Goal: Information Seeking & Learning: Check status

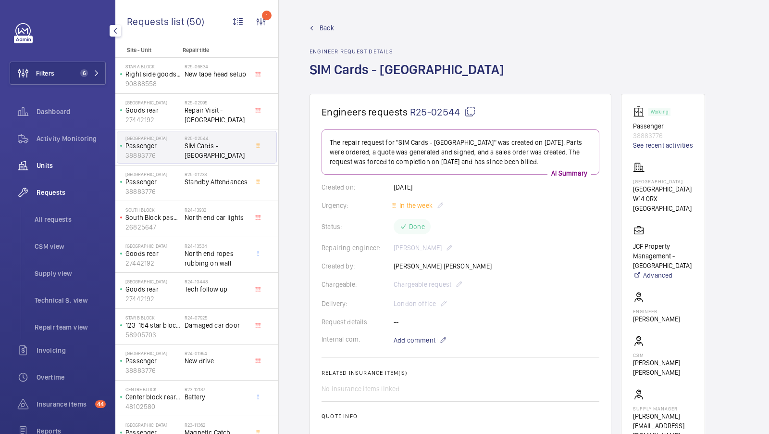
scroll to position [314, 0]
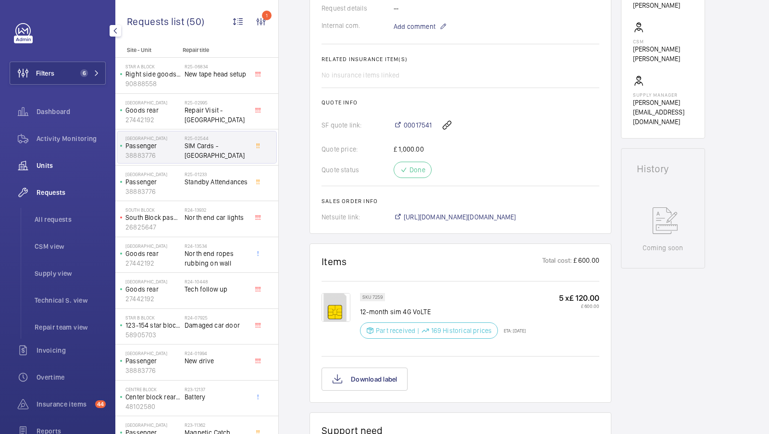
click at [53, 166] on span "Units" at bounding box center [71, 166] width 69 height 10
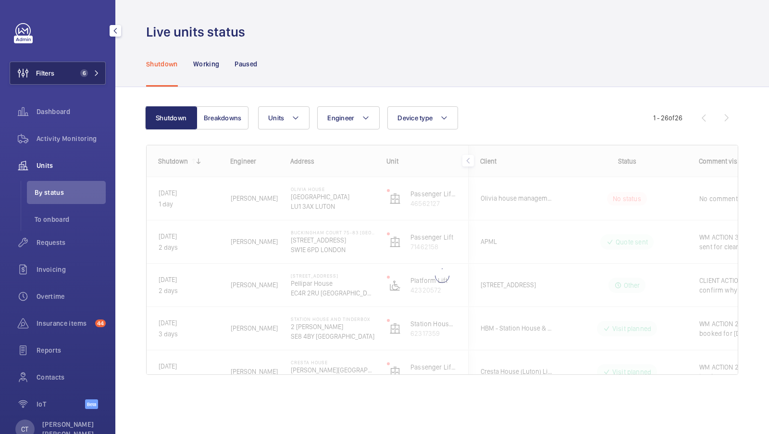
click at [80, 75] on span "6" at bounding box center [82, 73] width 12 height 8
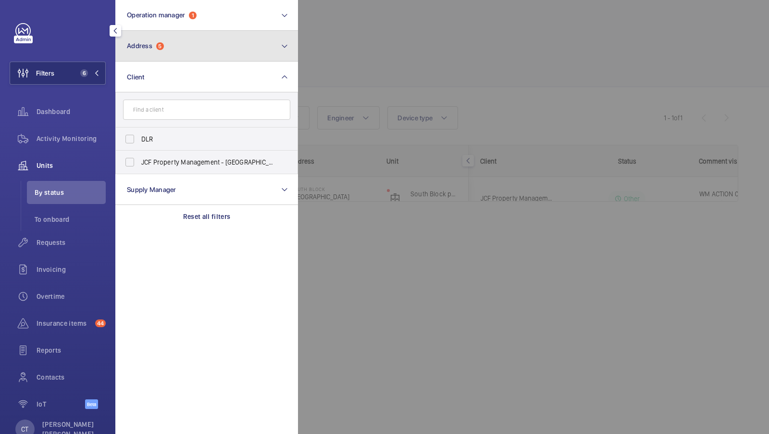
click at [201, 43] on button "Address 5" at bounding box center [206, 46] width 183 height 31
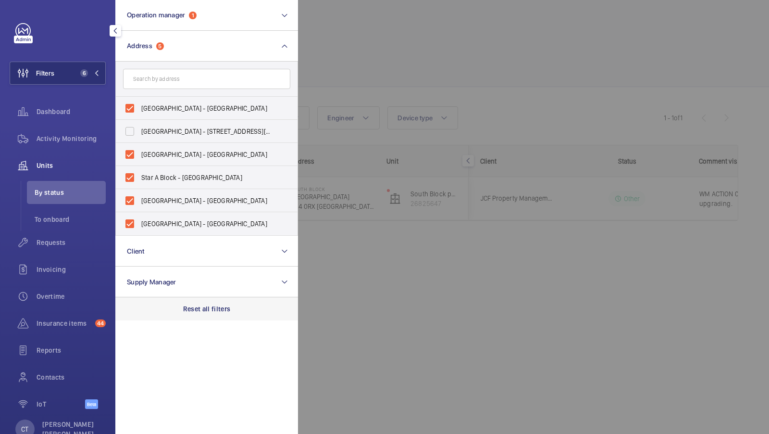
click at [216, 303] on div "Reset all filters" at bounding box center [206, 308] width 183 height 23
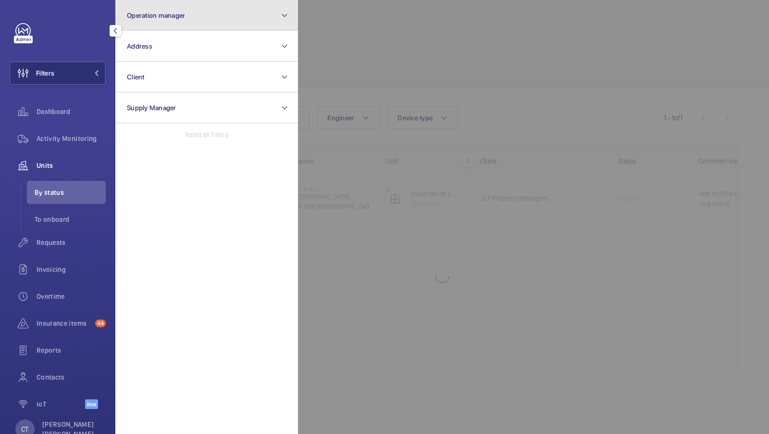
click at [184, 16] on span "Operation manager" at bounding box center [156, 16] width 58 height 8
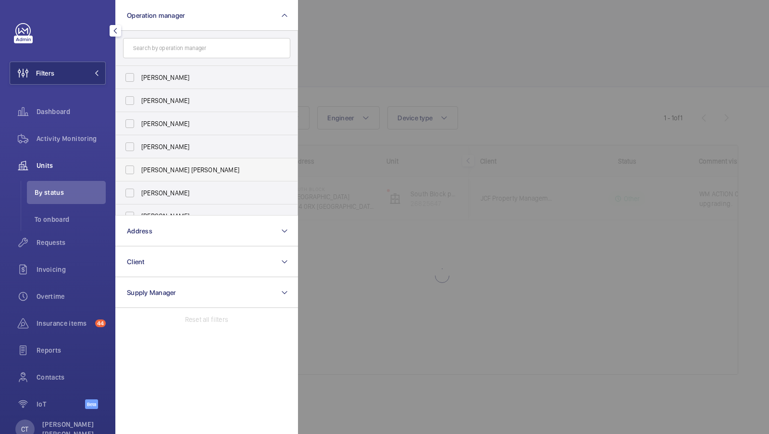
click at [176, 168] on span "[PERSON_NAME] [PERSON_NAME]" at bounding box center [207, 170] width 132 height 10
click at [139, 168] on input "[PERSON_NAME] [PERSON_NAME]" at bounding box center [129, 169] width 19 height 19
checkbox input "true"
click at [93, 68] on button "Filters 1" at bounding box center [58, 73] width 96 height 23
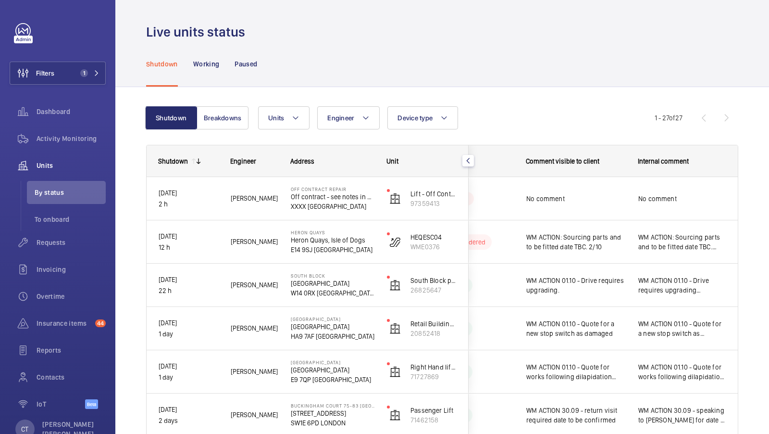
click at [51, 243] on span "Requests" at bounding box center [71, 243] width 69 height 10
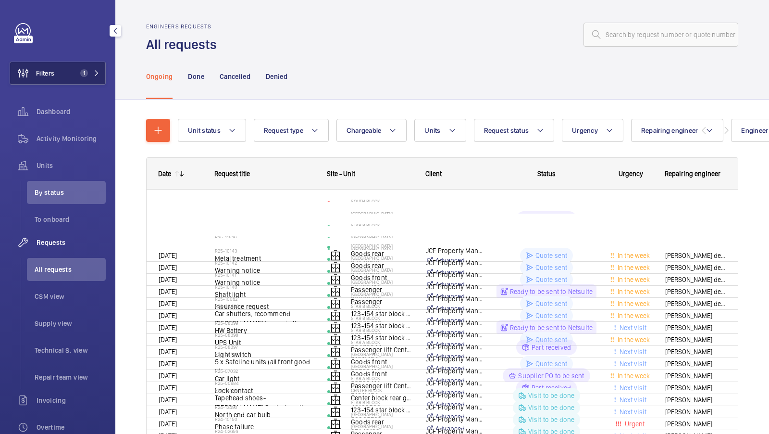
click at [88, 69] on button "Filters 1" at bounding box center [58, 73] width 96 height 23
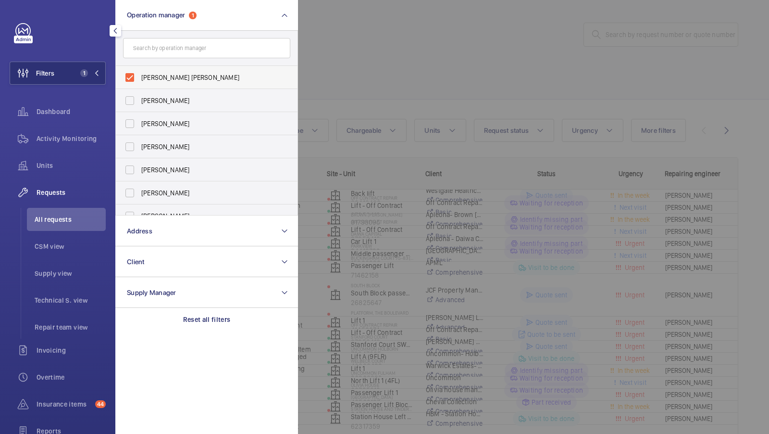
click at [144, 78] on span "[PERSON_NAME] [PERSON_NAME]" at bounding box center [207, 78] width 132 height 10
click at [139, 78] on input "[PERSON_NAME] [PERSON_NAME]" at bounding box center [129, 77] width 19 height 19
checkbox input "false"
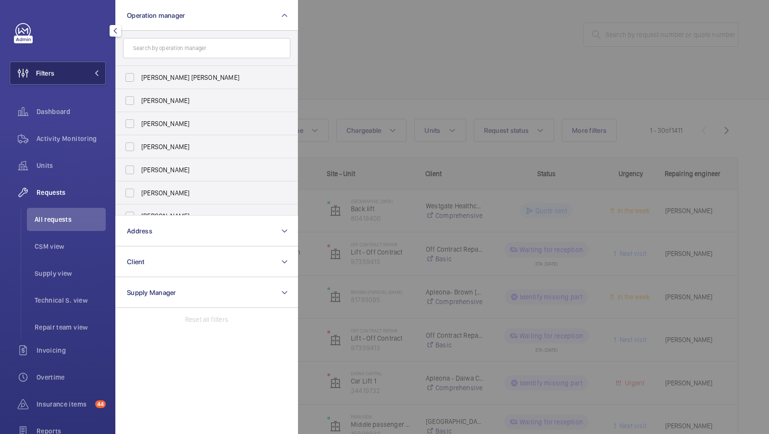
click at [67, 73] on button "Filters 1" at bounding box center [58, 73] width 96 height 23
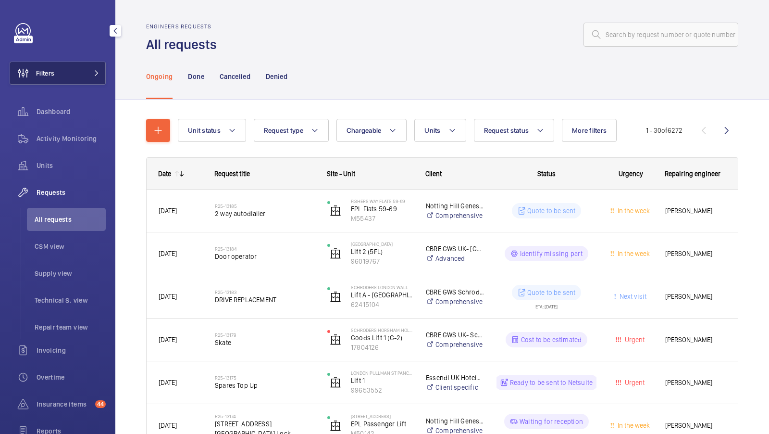
click at [91, 68] on button "Filters" at bounding box center [58, 73] width 96 height 23
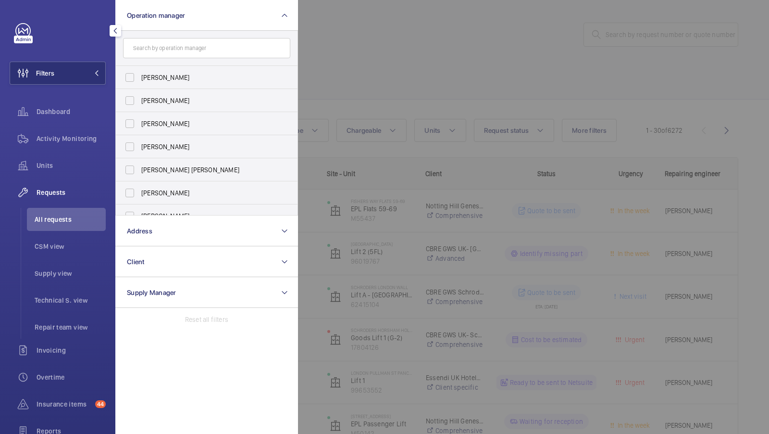
click at [380, 77] on div at bounding box center [682, 217] width 769 height 434
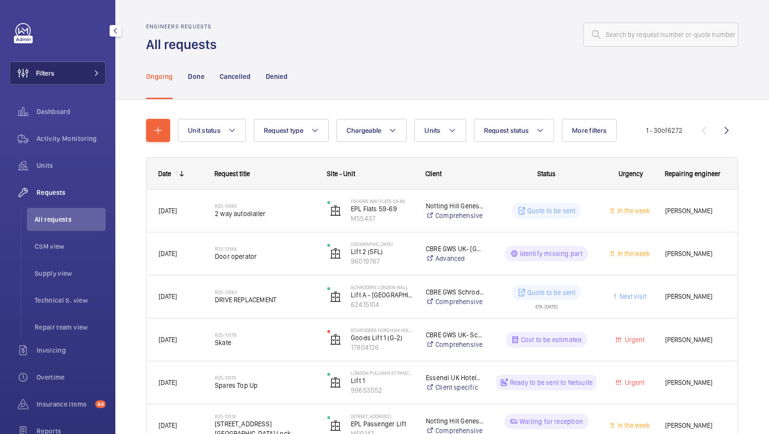
click at [81, 69] on button "Filters" at bounding box center [58, 73] width 96 height 23
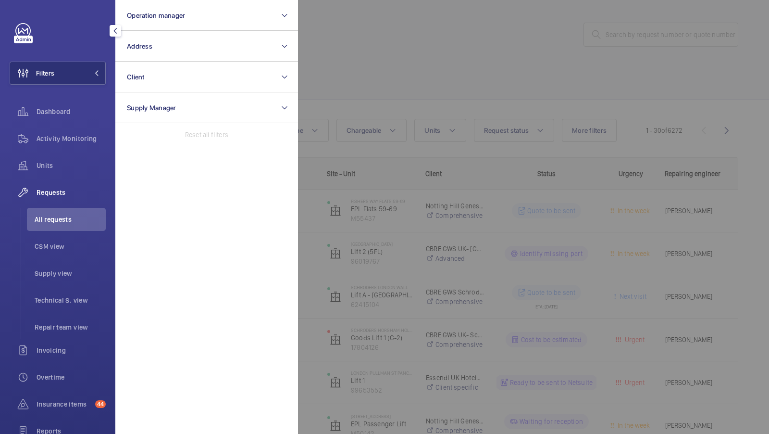
click at [362, 93] on div at bounding box center [682, 217] width 769 height 434
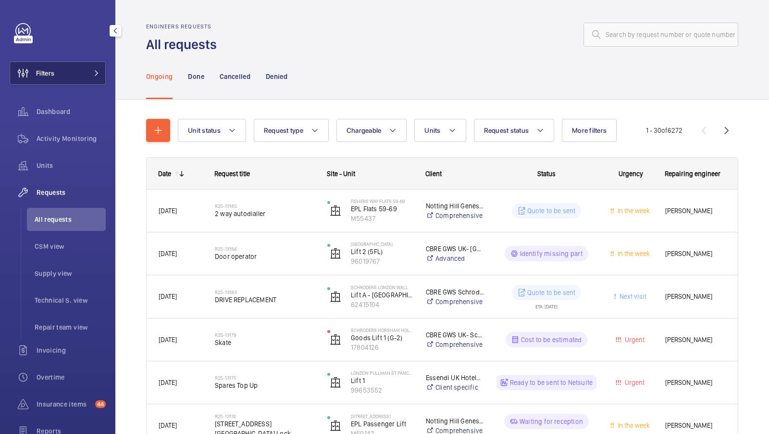
click at [83, 72] on button "Filters" at bounding box center [58, 73] width 96 height 23
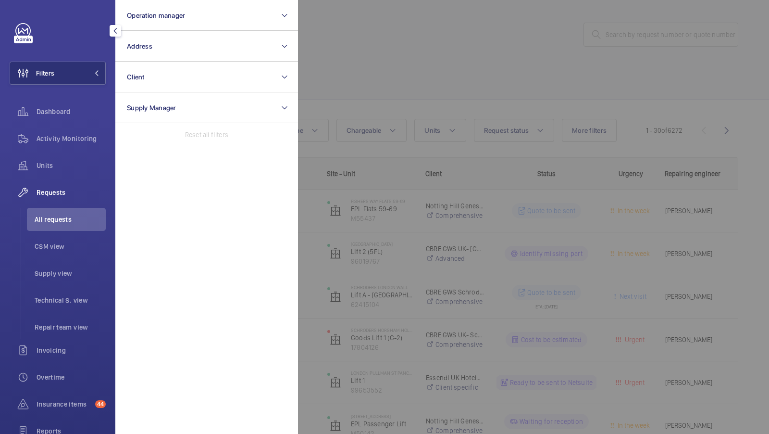
click at [367, 85] on div at bounding box center [682, 217] width 769 height 434
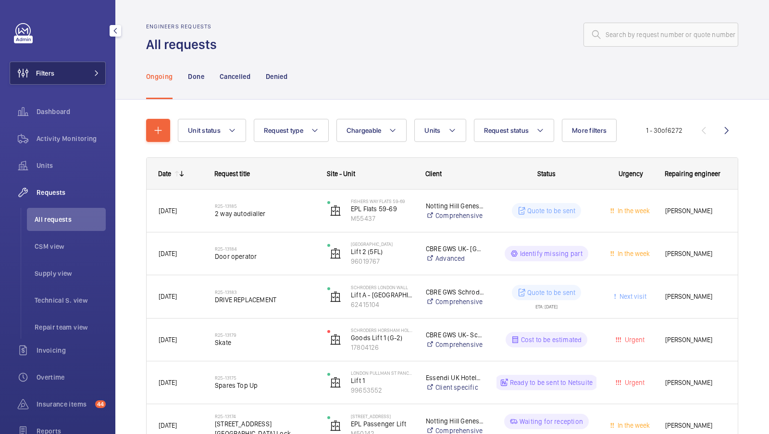
click at [95, 74] on mat-icon at bounding box center [97, 73] width 6 height 6
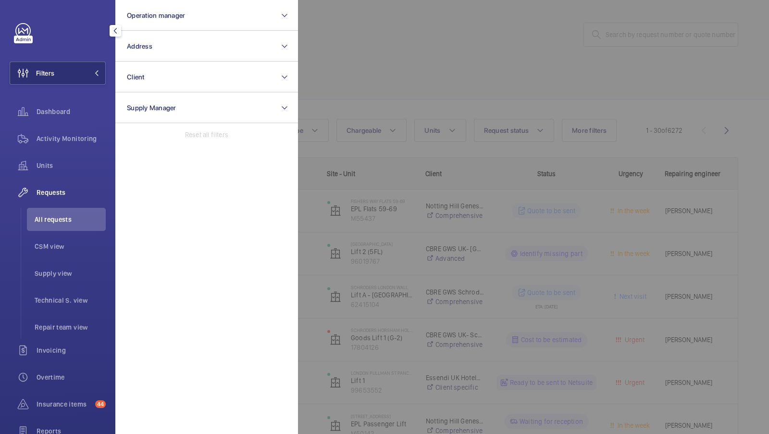
click at [419, 111] on div at bounding box center [682, 217] width 769 height 434
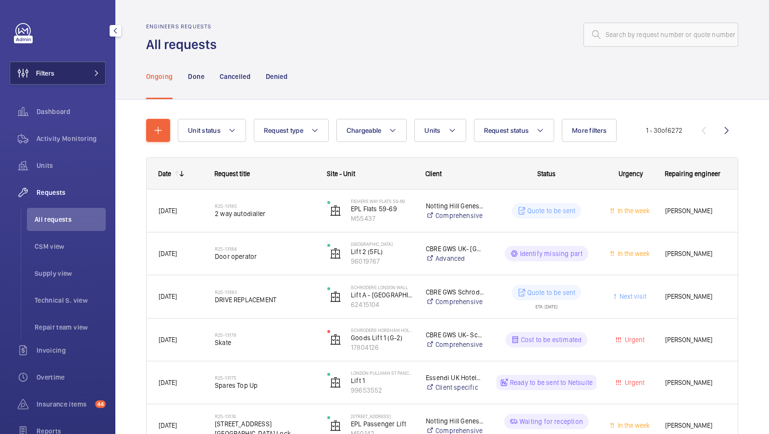
click at [96, 68] on button "Filters" at bounding box center [58, 73] width 96 height 23
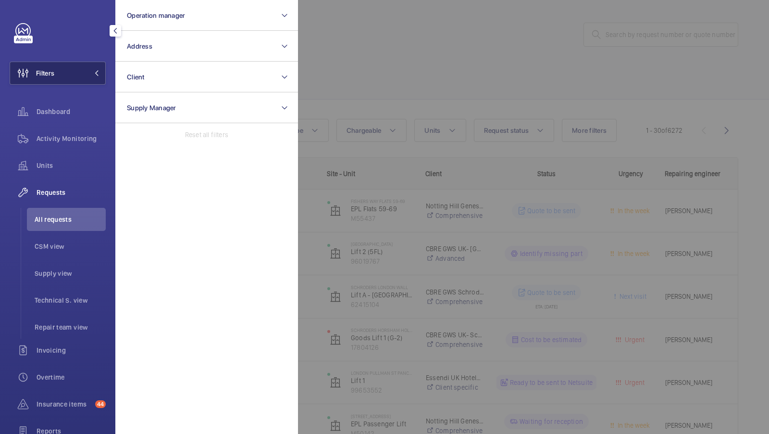
click at [79, 76] on button "Filters" at bounding box center [58, 73] width 96 height 23
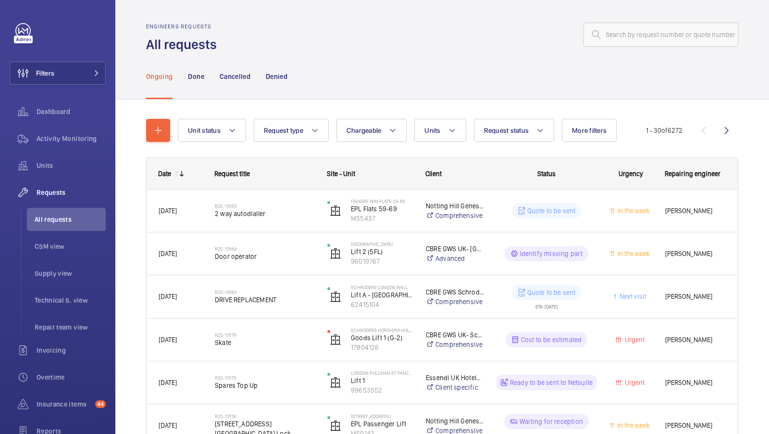
click at [387, 95] on div "Ongoing Done Cancelled Denied" at bounding box center [442, 76] width 592 height 46
click at [92, 72] on span at bounding box center [94, 73] width 12 height 6
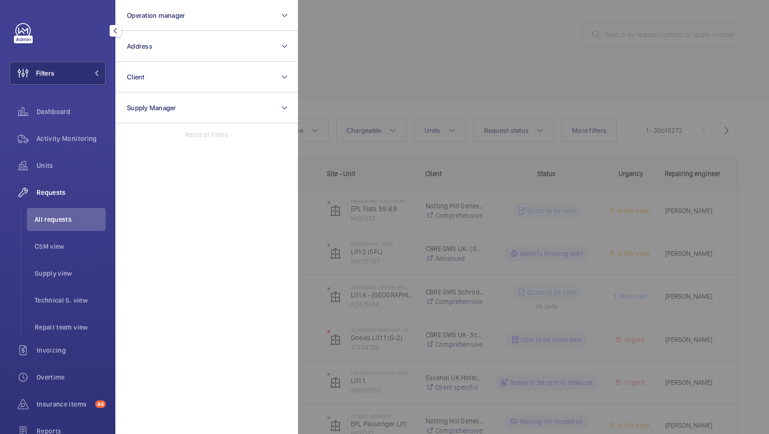
click at [390, 103] on div at bounding box center [682, 217] width 769 height 434
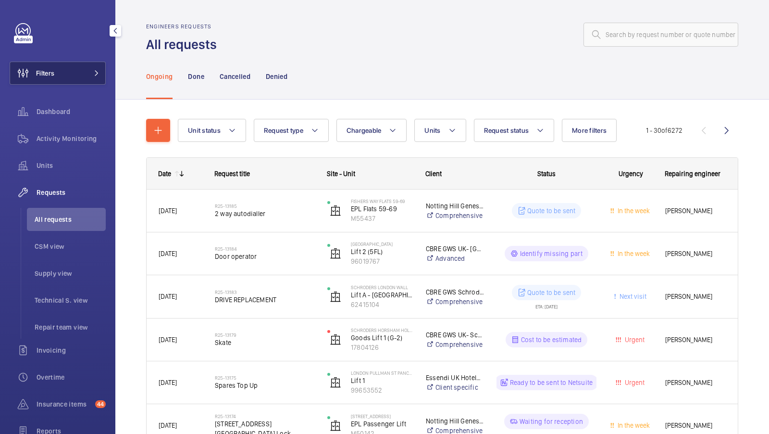
click at [95, 75] on mat-icon at bounding box center [97, 73] width 6 height 6
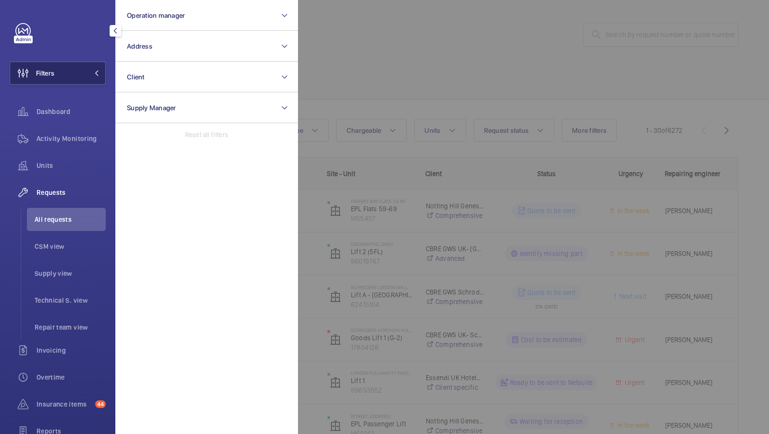
click at [98, 73] on mat-icon at bounding box center [97, 73] width 6 height 6
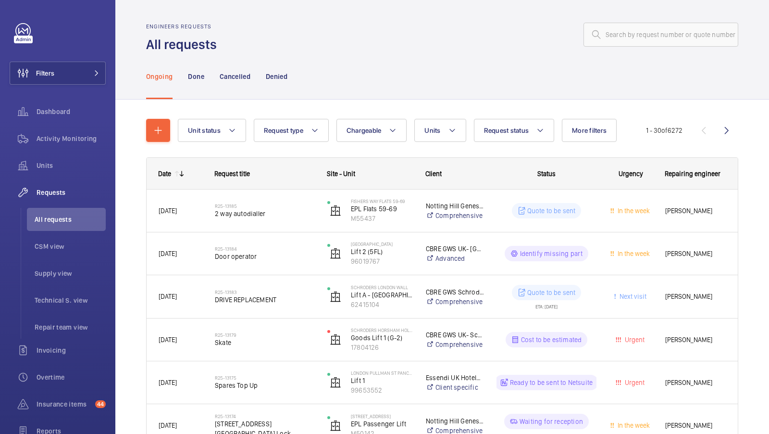
click at [371, 96] on div "Ongoing Done Cancelled Denied" at bounding box center [442, 76] width 592 height 46
